Goal: Navigation & Orientation: Find specific page/section

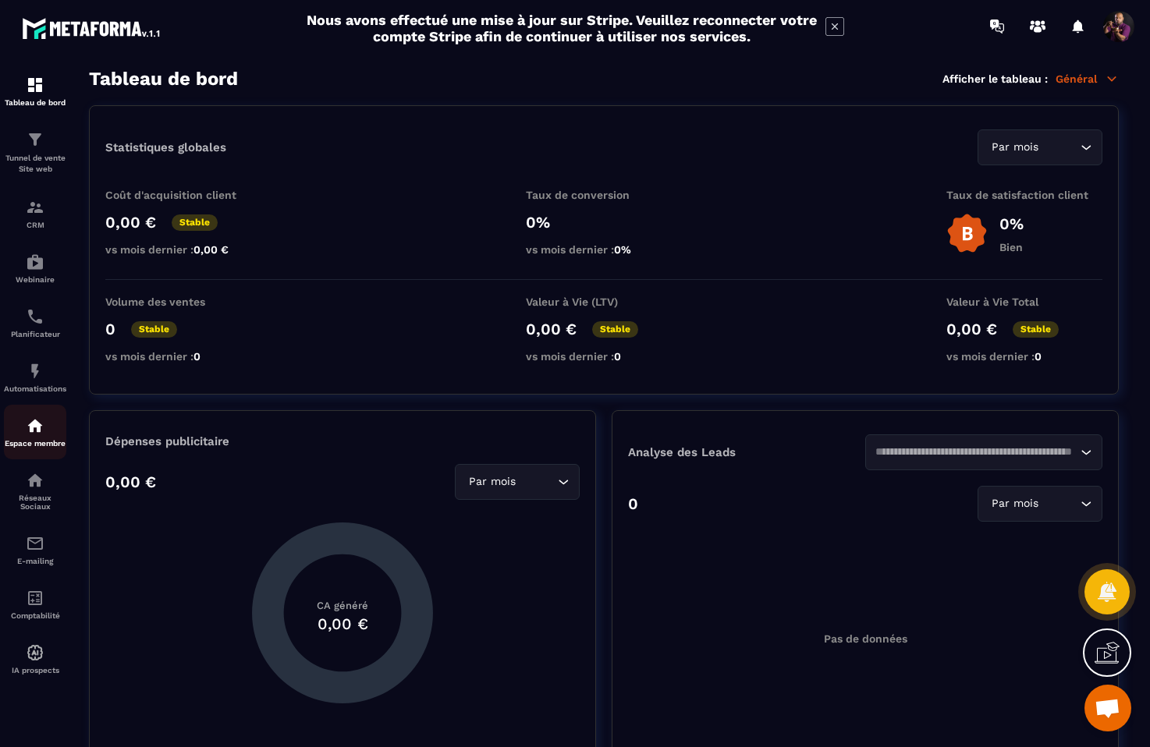
click at [32, 423] on img at bounding box center [35, 425] width 19 height 19
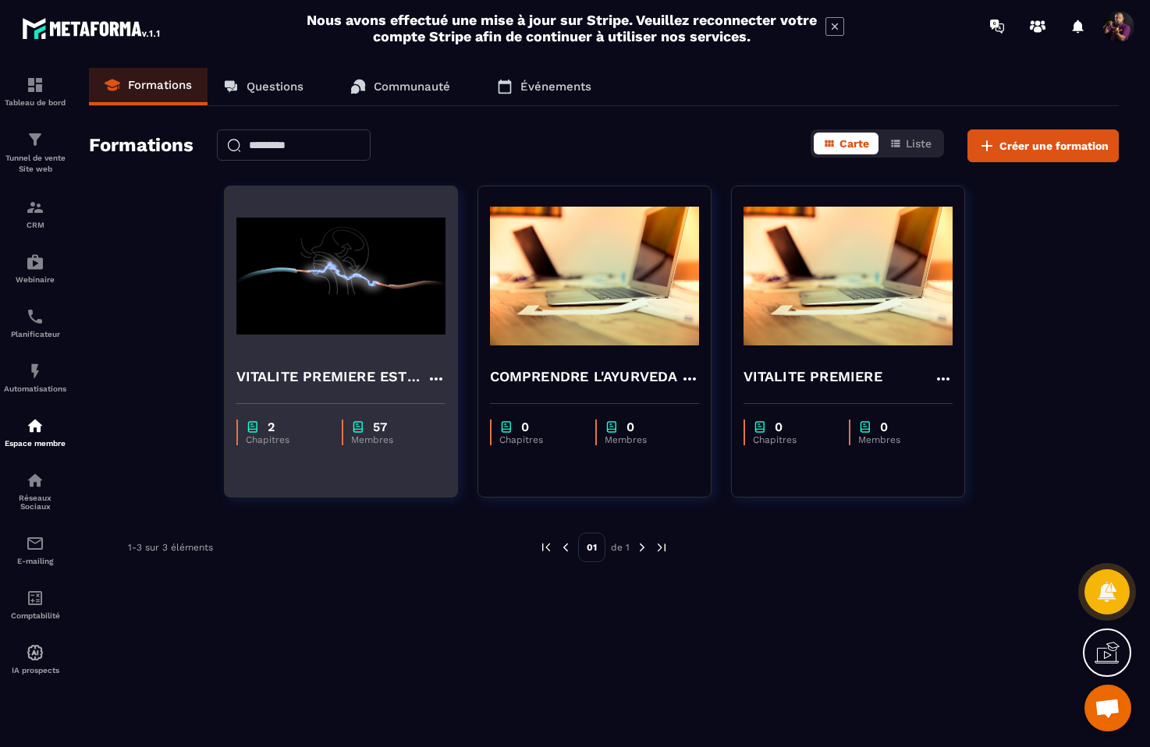
click at [360, 243] on img at bounding box center [340, 276] width 209 height 156
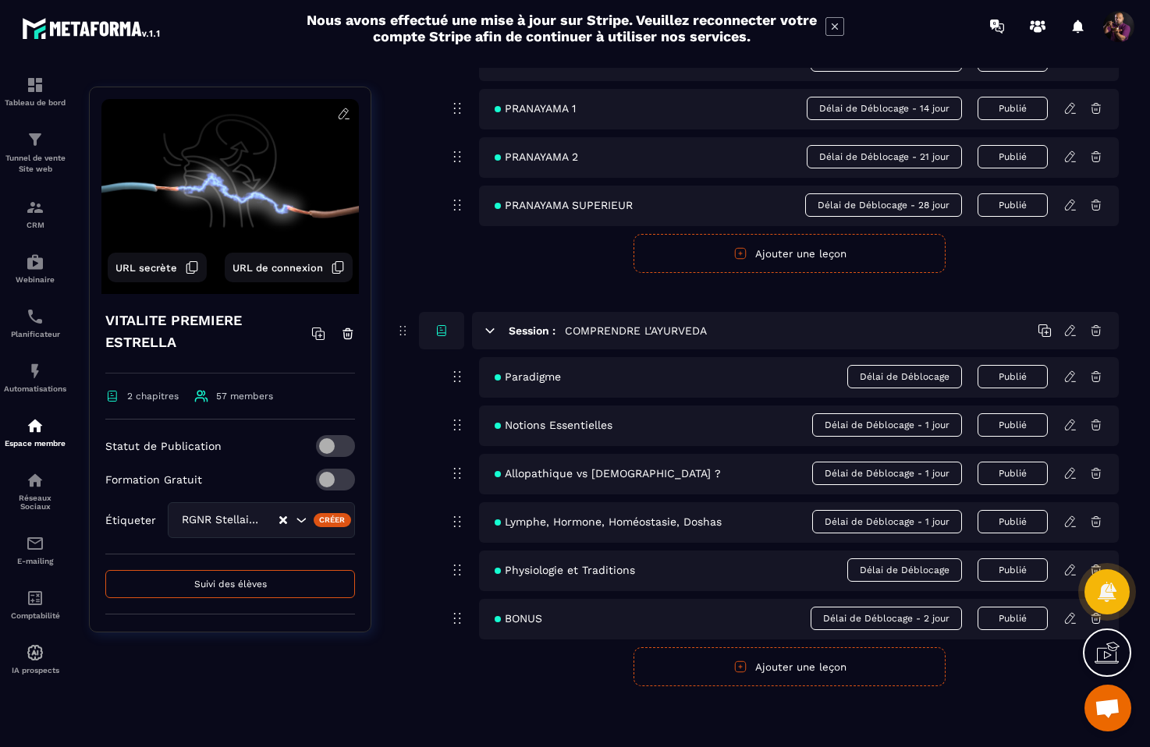
scroll to position [343, 0]
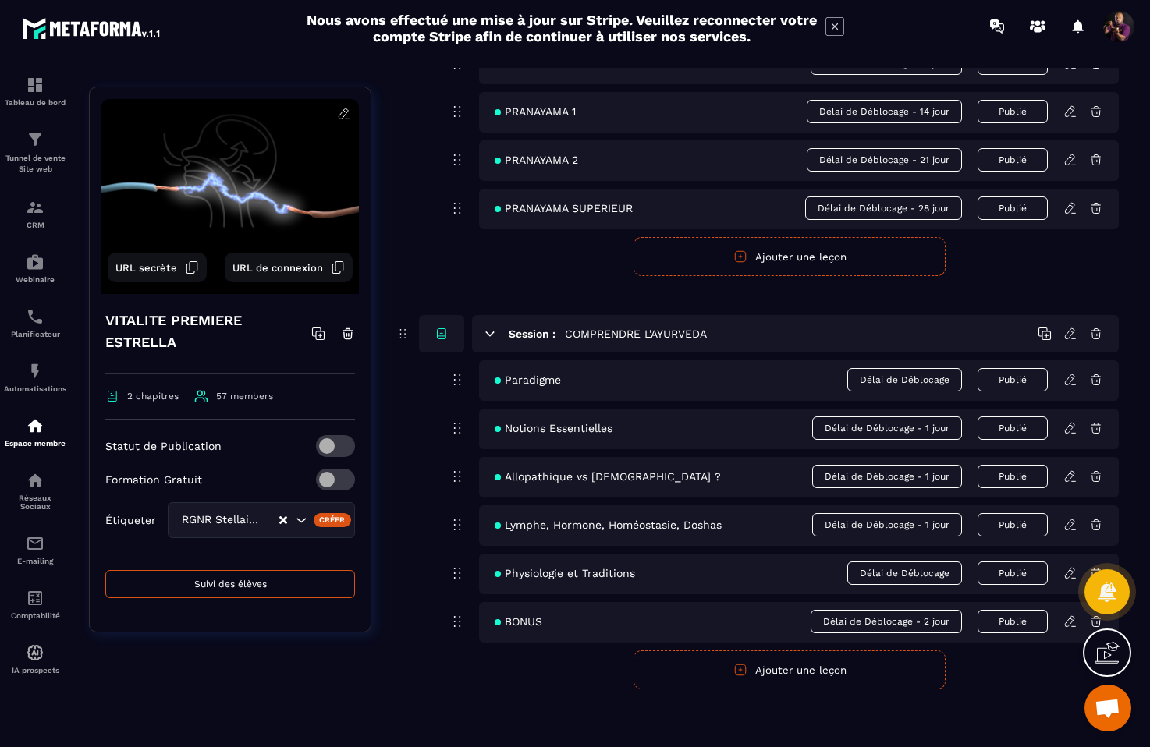
click at [167, 578] on button "Suivi des élèves" at bounding box center [230, 584] width 250 height 28
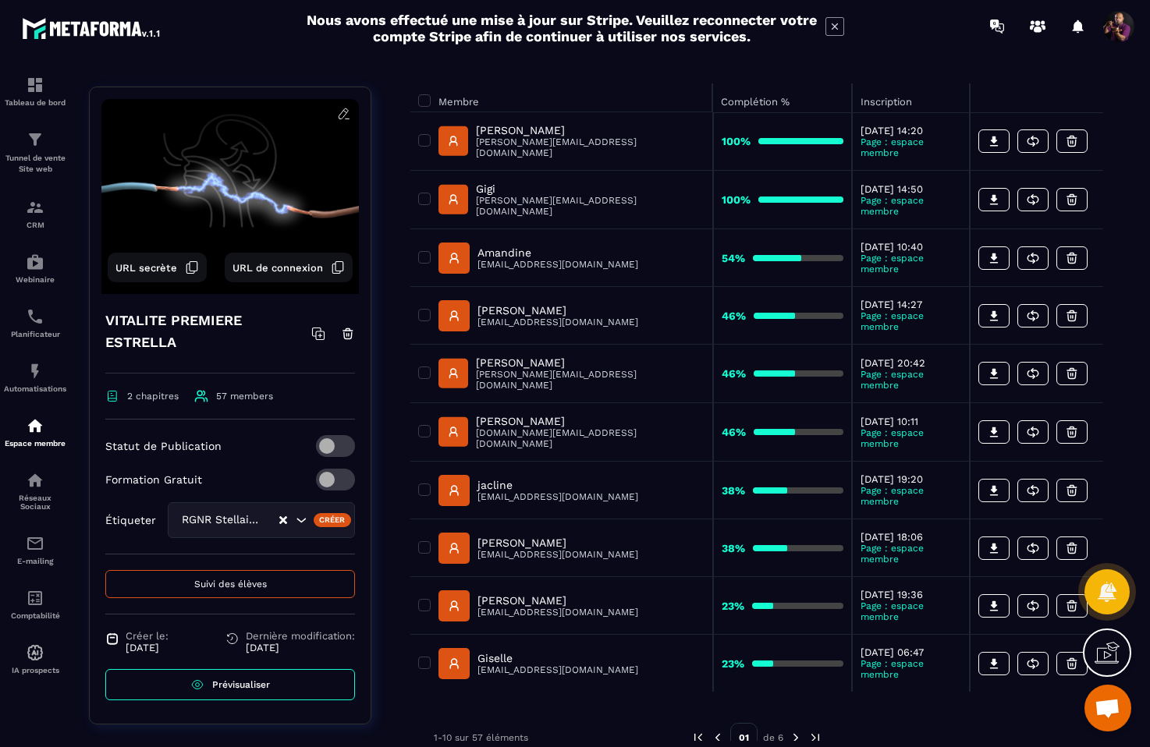
scroll to position [169, 0]
click at [794, 730] on img at bounding box center [795, 737] width 14 height 14
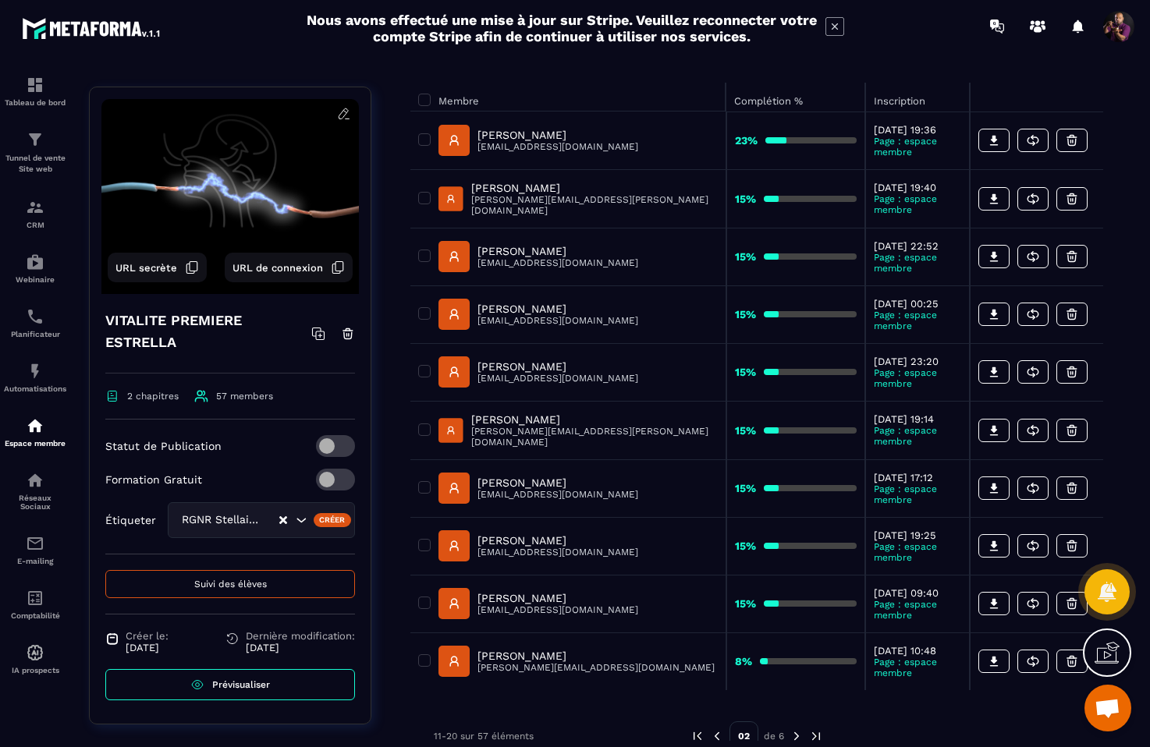
scroll to position [0, 0]
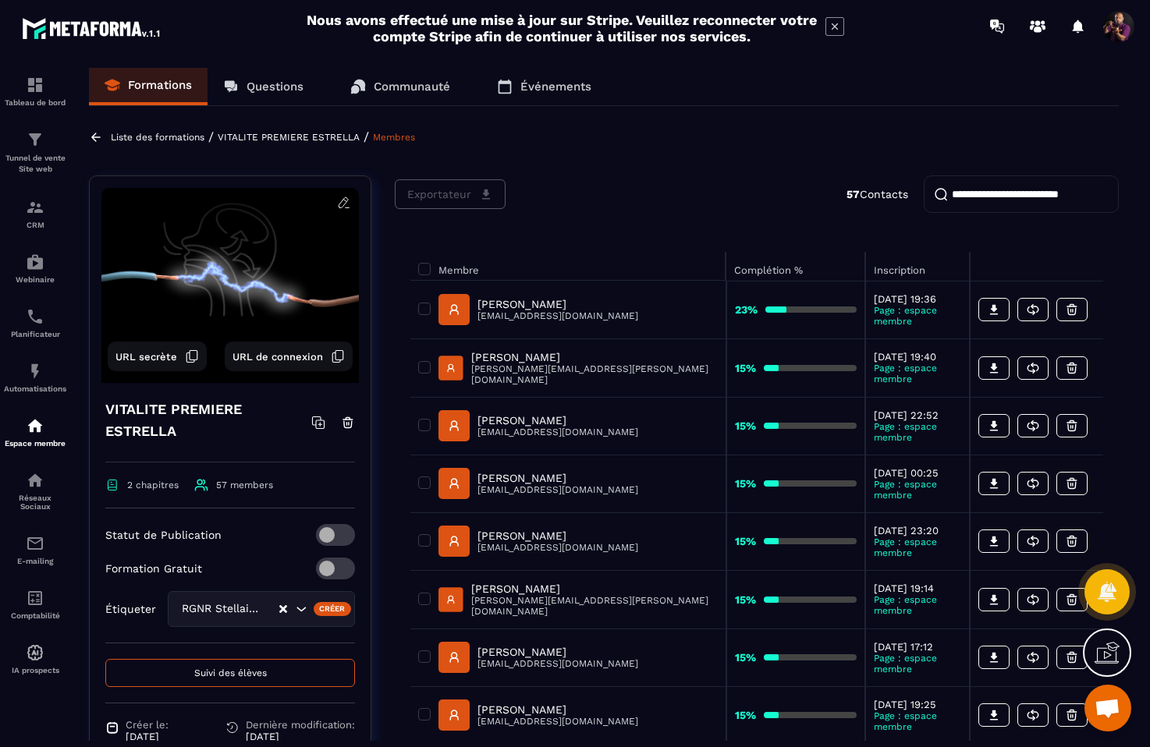
click at [261, 85] on p "Questions" at bounding box center [274, 87] width 57 height 14
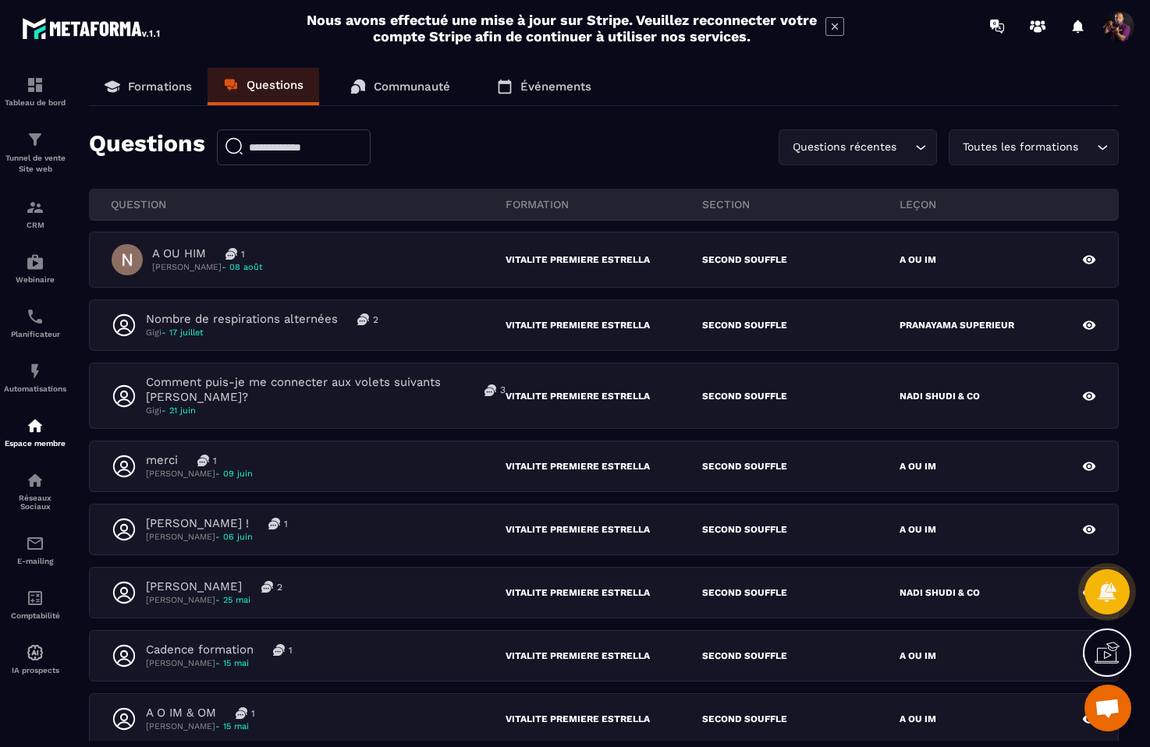
click at [161, 83] on p "Formations" at bounding box center [160, 87] width 64 height 14
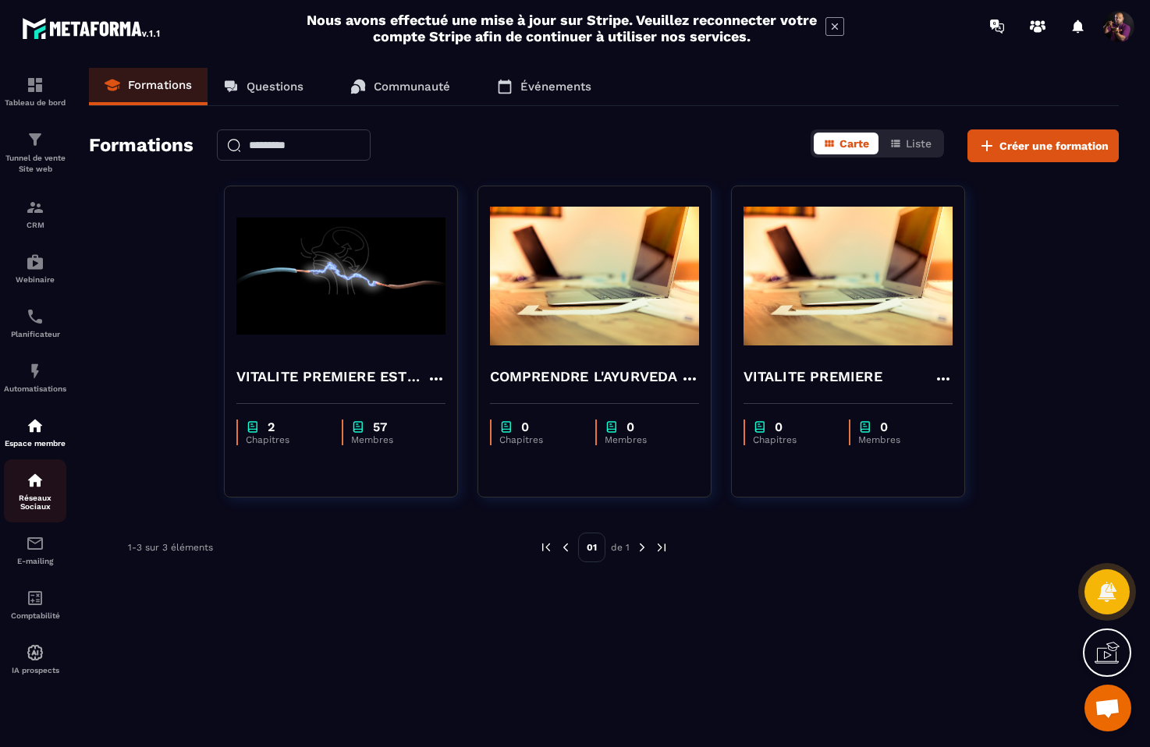
click at [37, 490] on img at bounding box center [35, 480] width 19 height 19
